Goal: Transaction & Acquisition: Purchase product/service

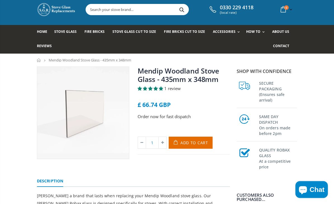
scroll to position [11, 0]
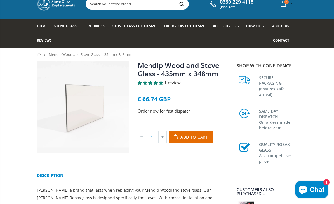
scroll to position [15, 0]
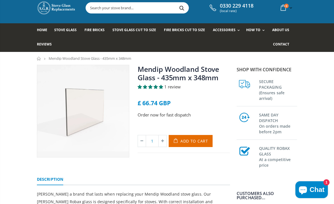
click at [193, 140] on span "Add to Cart" at bounding box center [195, 140] width 28 height 5
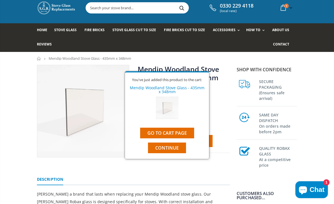
click at [173, 148] on span "Continue" at bounding box center [167, 147] width 24 height 6
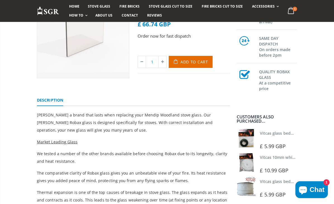
click at [326, 148] on div "Mendip Woodland Stove Glass - 435mm x 348mm 1 review £ 66.74 GBP Order now for …" at bounding box center [167, 179] width 334 height 386
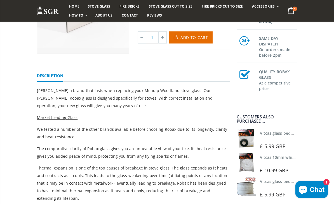
scroll to position [159, 0]
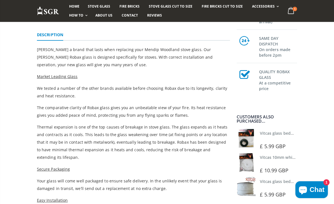
click at [280, 136] on link "Vitcas glass bedding in tape - 2mm x 10mm x 2 meters" at bounding box center [312, 132] width 104 height 5
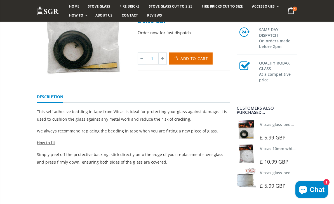
scroll to position [97, 0]
click at [280, 150] on link "Vitcas 10mm white rope kit - includes rope seal and glue!" at bounding box center [315, 147] width 110 height 5
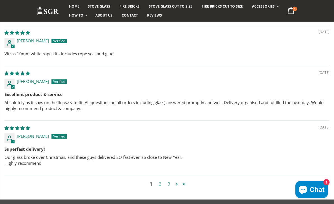
scroll to position [507, 0]
click at [160, 180] on link "2" at bounding box center [160, 183] width 9 height 6
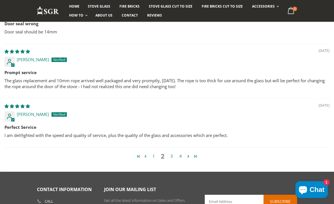
scroll to position [516, 0]
click at [172, 157] on link "3" at bounding box center [171, 156] width 9 height 6
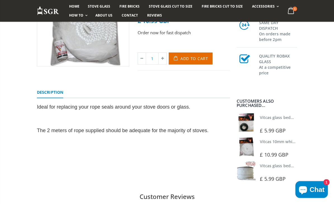
scroll to position [119, 0]
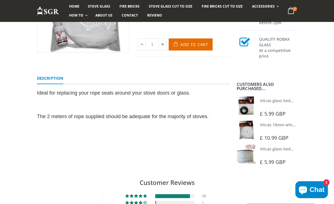
click at [315, 143] on div "Vitcas 10mm white rope kit - includes rope seal and glue! 43 reviews £ 10.99 GB…" at bounding box center [167, 65] width 334 height 211
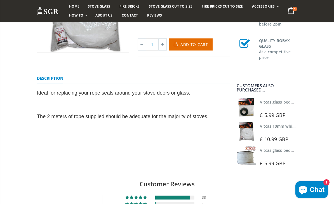
click at [274, 150] on link "Vitcas glass bedding in tape - 2mm x 15mm x 2 meters (White)" at bounding box center [319, 149] width 119 height 5
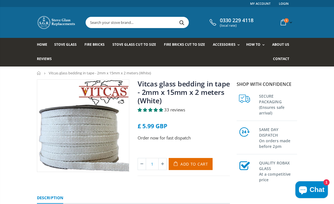
click at [187, 45] on span "Fire Bricks Cut To Size" at bounding box center [184, 44] width 41 height 5
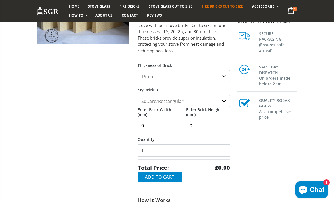
scroll to position [97, 0]
click at [223, 75] on select "15mm 20mm 25mm 30mm" at bounding box center [184, 76] width 92 height 12
click at [224, 100] on select "Square/Rectangular Shaped (+£8)" at bounding box center [184, 101] width 92 height 12
click at [157, 125] on input "0" at bounding box center [160, 125] width 44 height 12
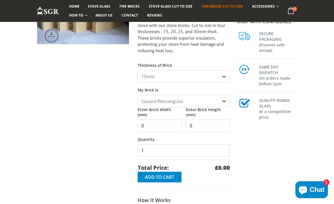
scroll to position [97, 0]
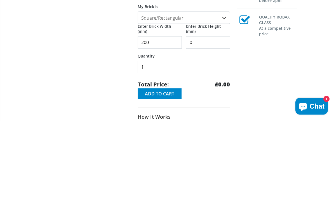
type input "200"
click at [214, 120] on input "0" at bounding box center [208, 126] width 44 height 12
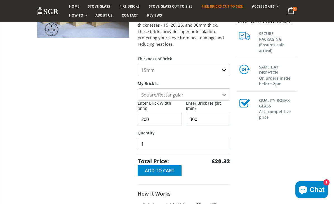
scroll to position [0, 0]
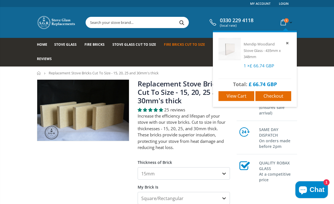
type input "300"
click at [263, 46] on span "Mendip Woodland Stove Glass - 435mm x 348mm" at bounding box center [262, 50] width 37 height 18
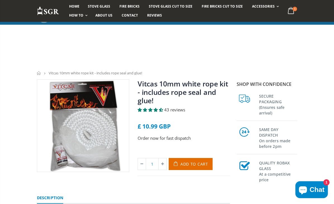
scroll to position [137, 0]
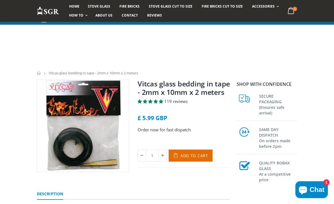
scroll to position [88, 0]
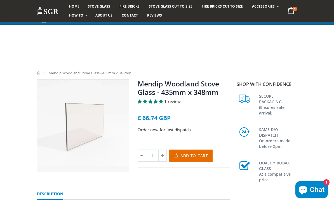
scroll to position [177, 0]
